Goal: Transaction & Acquisition: Purchase product/service

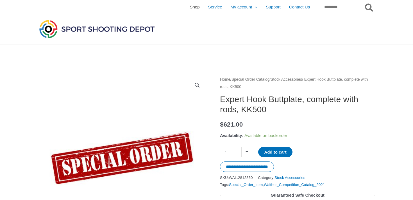
click at [190, 8] on span "Shop" at bounding box center [195, 7] width 10 height 14
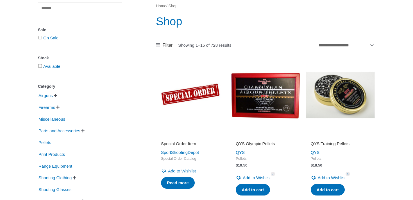
scroll to position [61, 0]
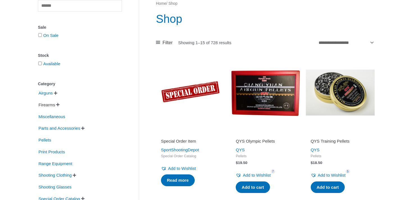
click at [54, 105] on span "Firearms" at bounding box center [47, 105] width 18 height 10
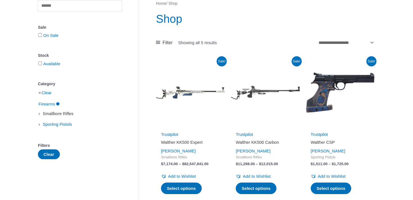
click at [67, 115] on span "Smallbore Rifles" at bounding box center [58, 114] width 32 height 10
